Goal: Task Accomplishment & Management: Manage account settings

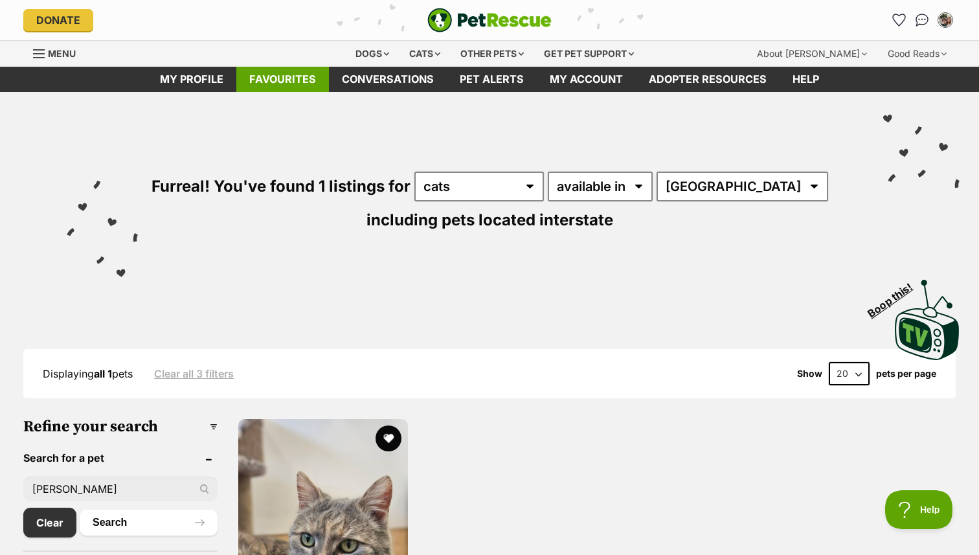
click at [325, 67] on link "Favourites" at bounding box center [282, 79] width 93 height 25
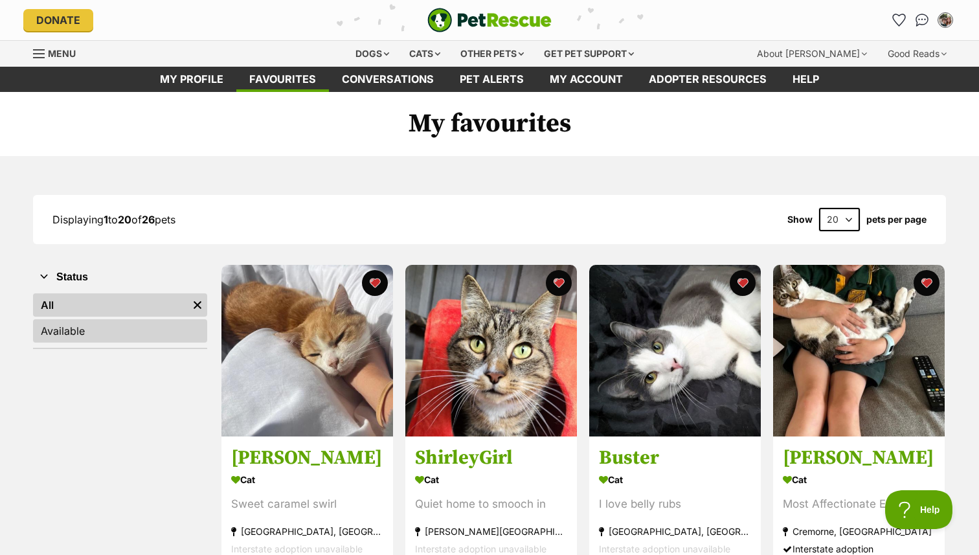
click at [148, 331] on link "Available" at bounding box center [120, 330] width 174 height 23
click at [148, 309] on link "All" at bounding box center [120, 304] width 174 height 23
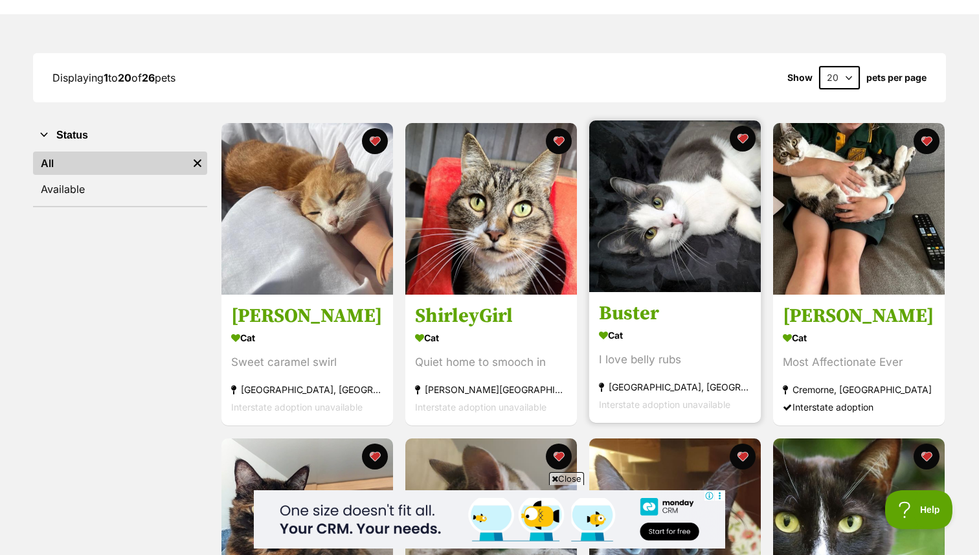
scroll to position [144, 0]
